Goal: Transaction & Acquisition: Purchase product/service

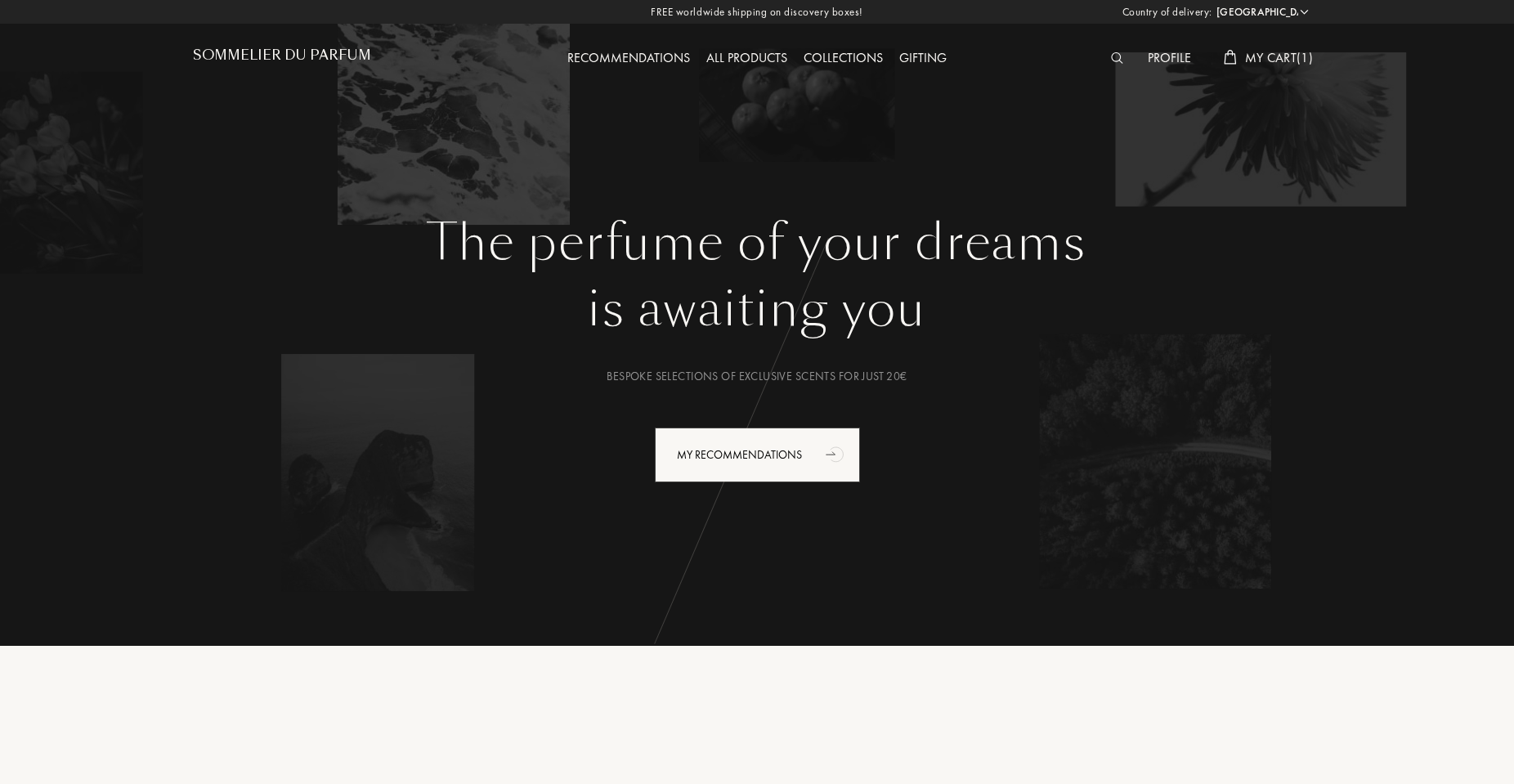
click at [1238, 8] on select "[GEOGRAPHIC_DATA] [GEOGRAPHIC_DATA] [GEOGRAPHIC_DATA] [GEOGRAPHIC_DATA] [GEOGRA…" at bounding box center [1261, 13] width 98 height 16
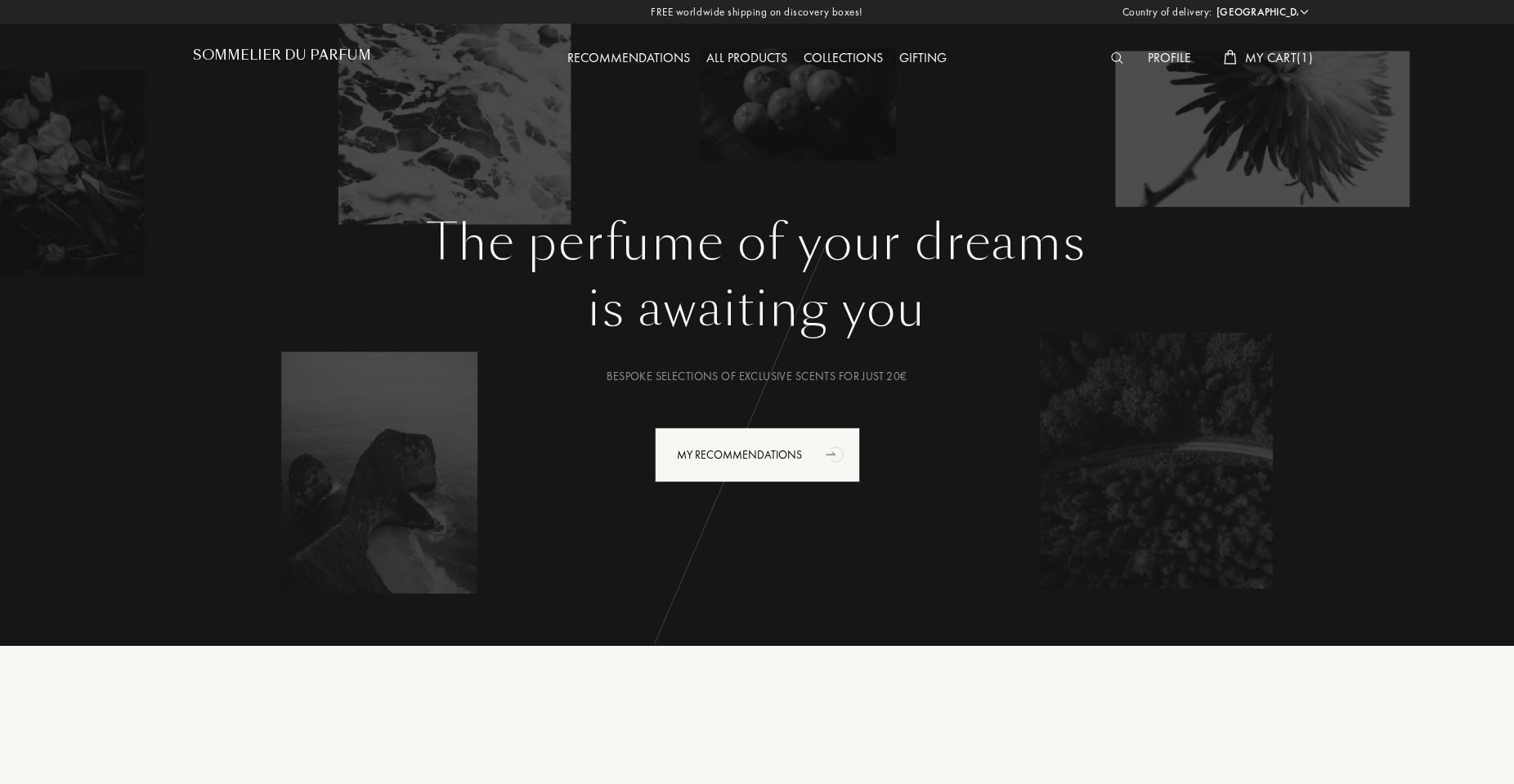
select select "CN"
click at [1212, 5] on select "[GEOGRAPHIC_DATA] [GEOGRAPHIC_DATA] [GEOGRAPHIC_DATA] [GEOGRAPHIC_DATA] [GEOGRA…" at bounding box center [1261, 13] width 98 height 16
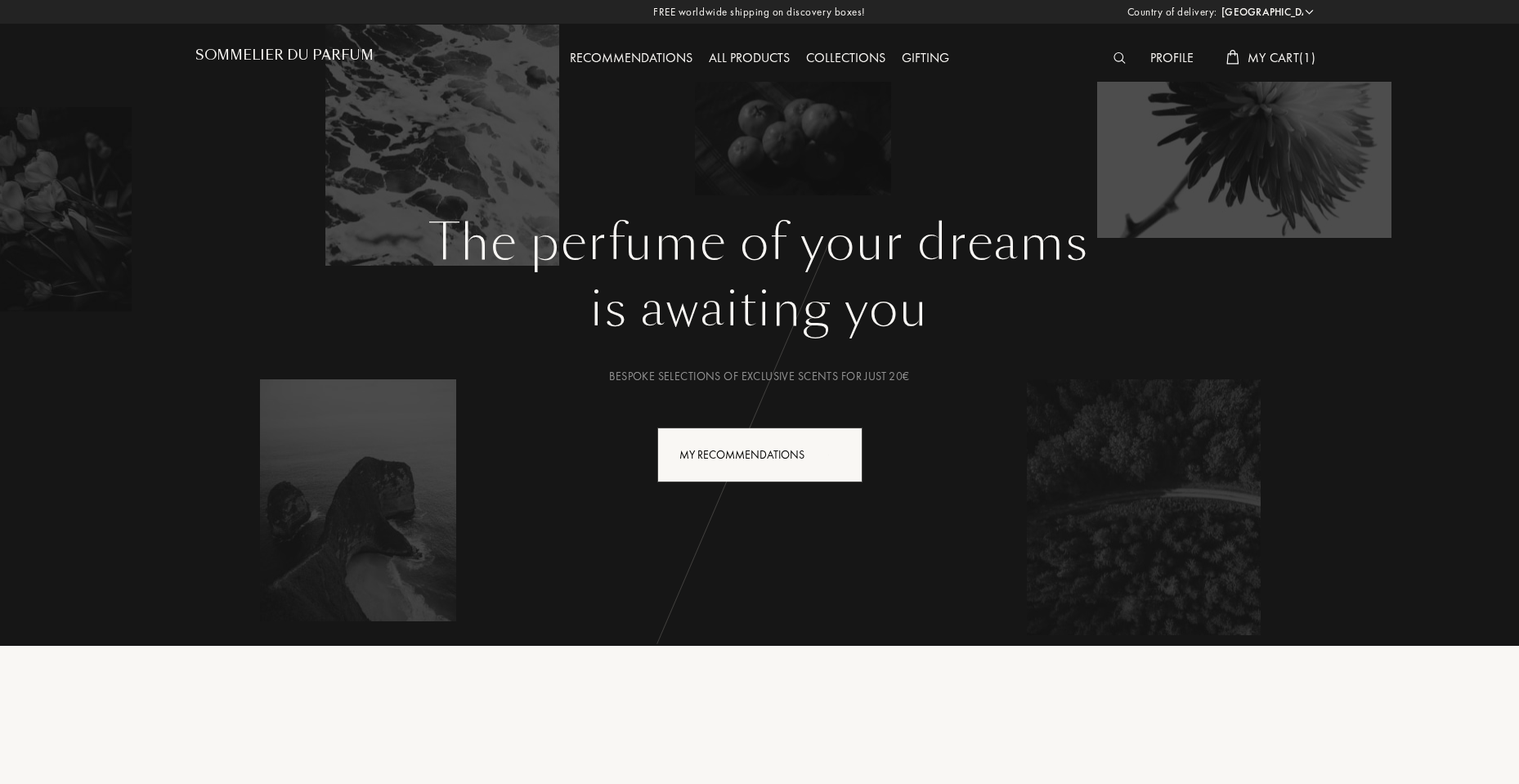
select select "CN"
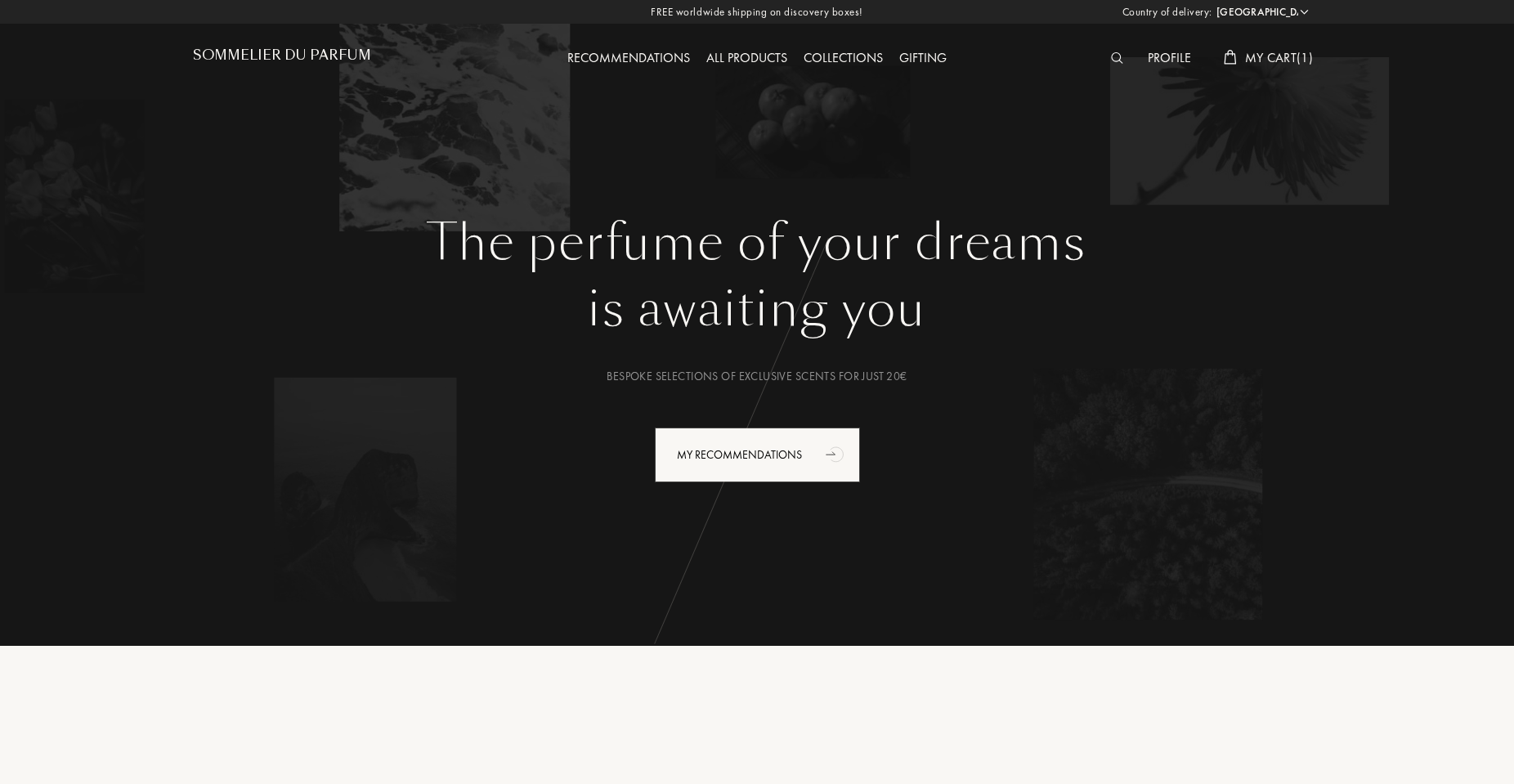
click at [1269, 57] on span "My Cart ( 1 )" at bounding box center [1278, 57] width 68 height 17
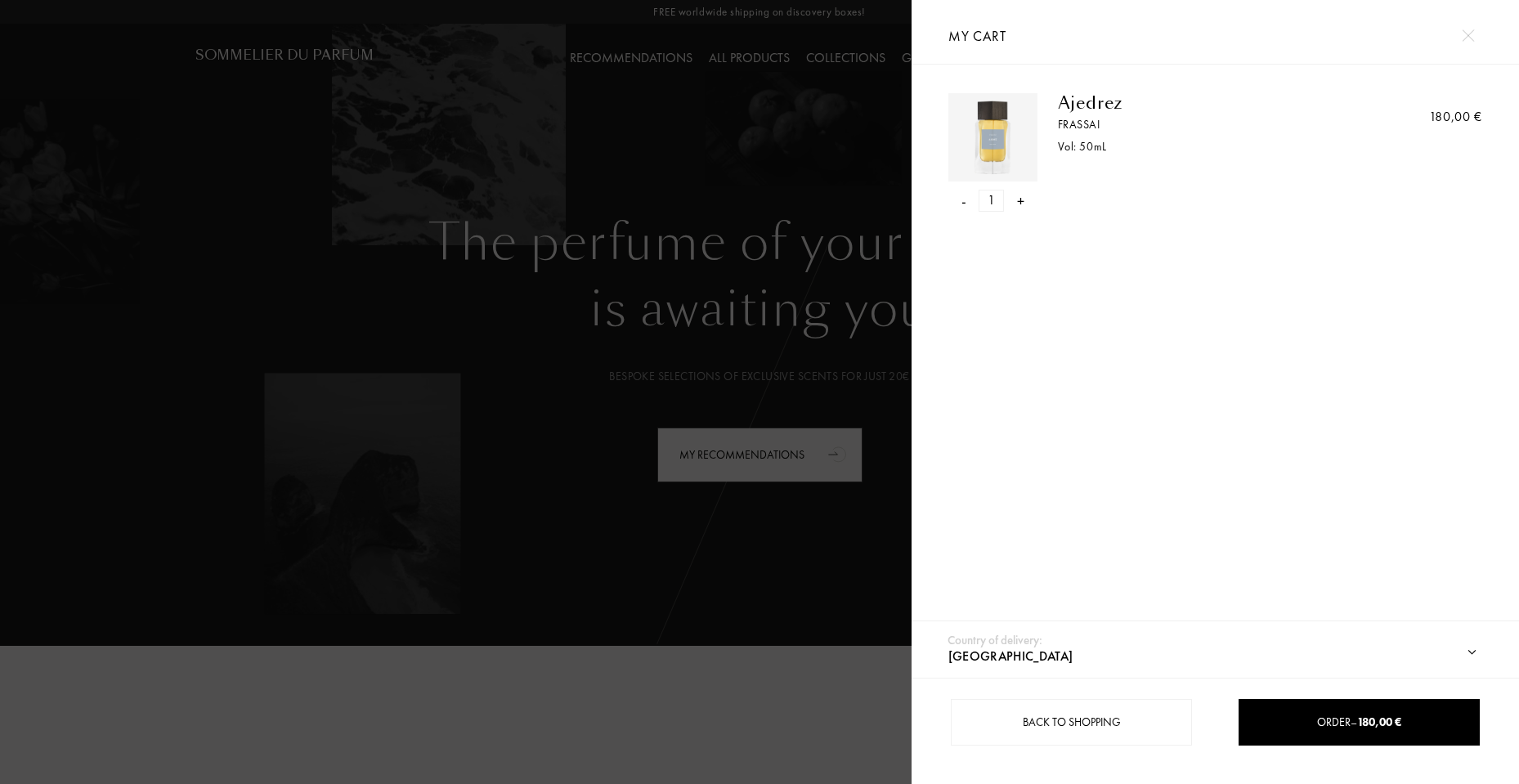
click at [963, 202] on div "-" at bounding box center [963, 201] width 5 height 22
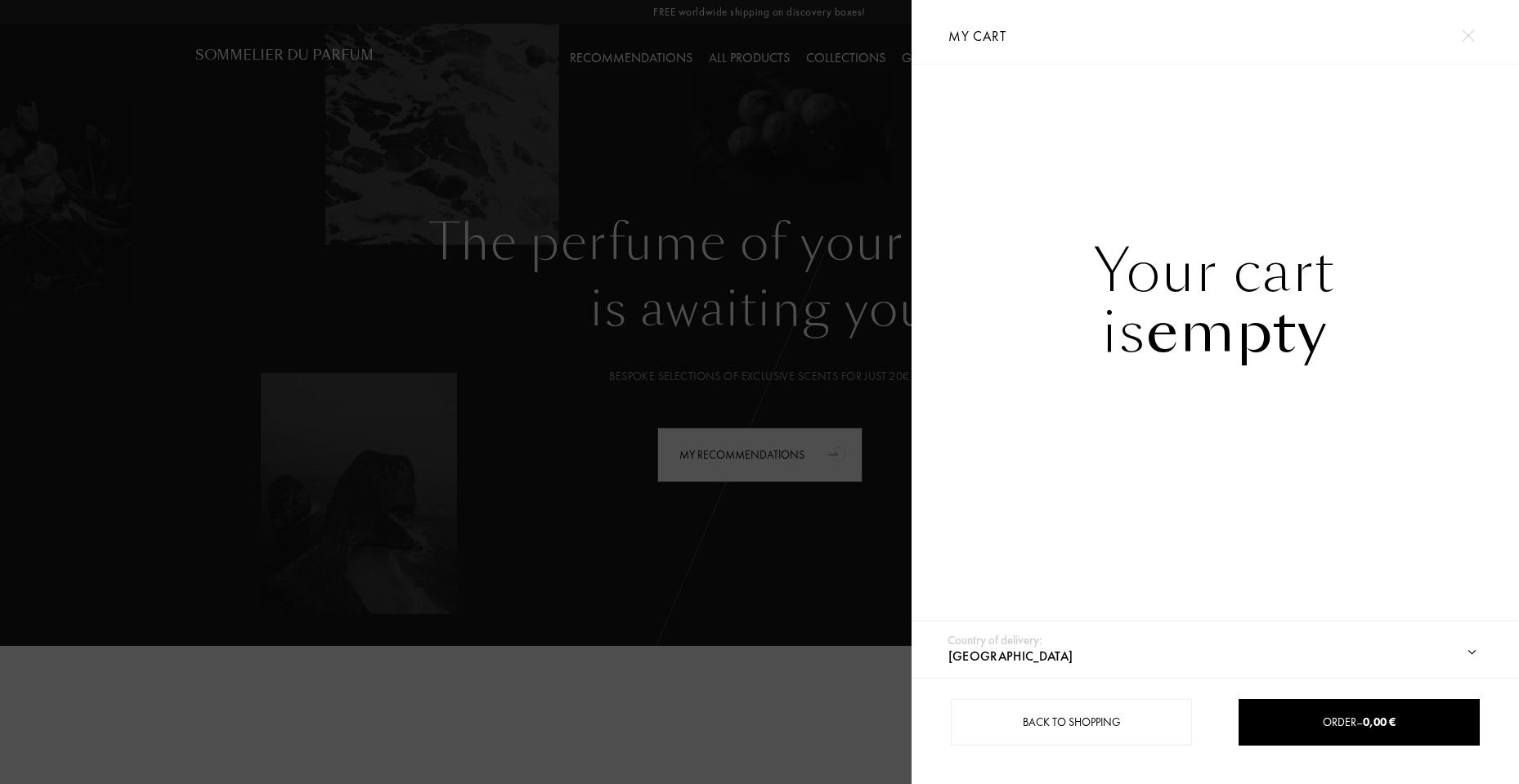
click at [719, 191] on div at bounding box center [455, 392] width 912 height 784
